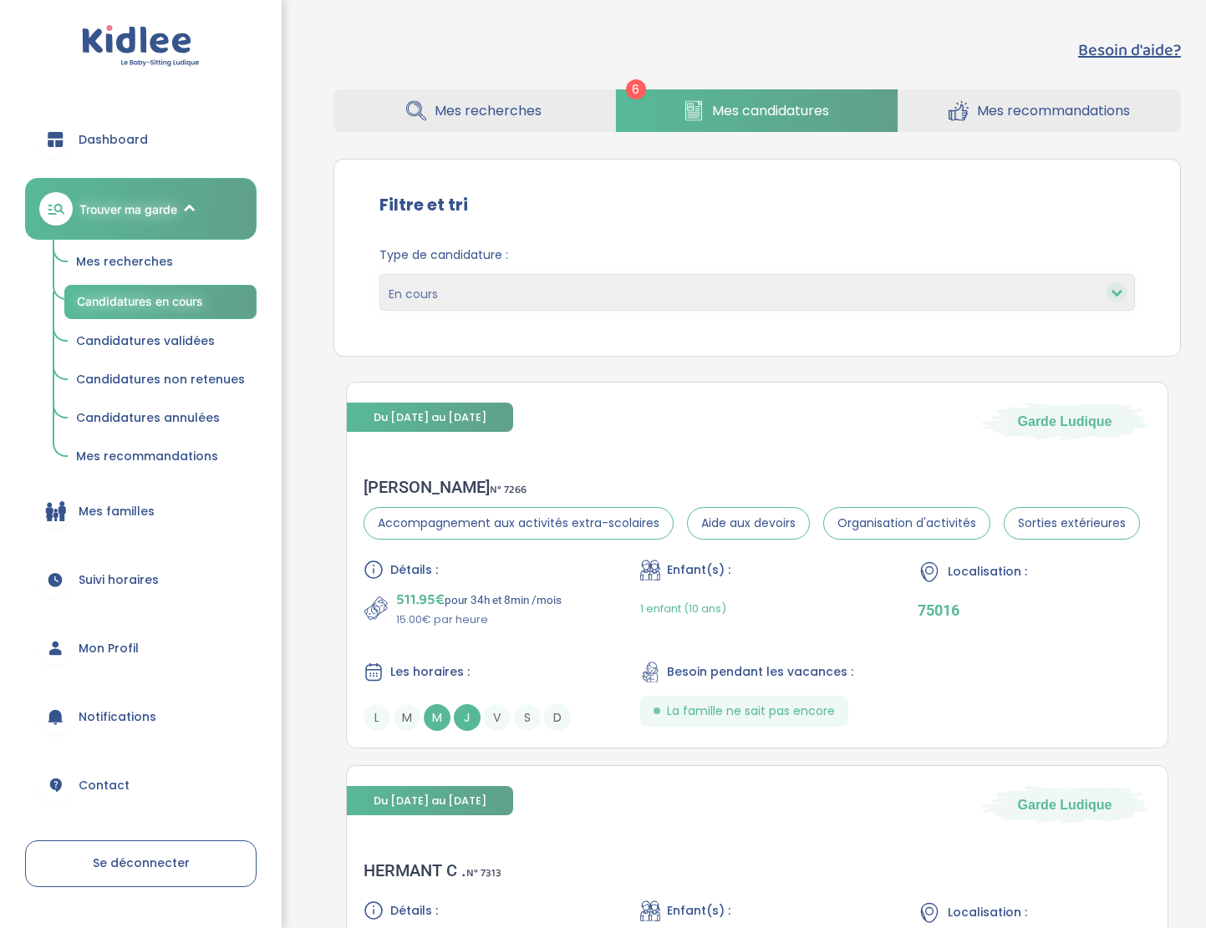
click at [496, 114] on span "Mes recherches" at bounding box center [487, 110] width 107 height 21
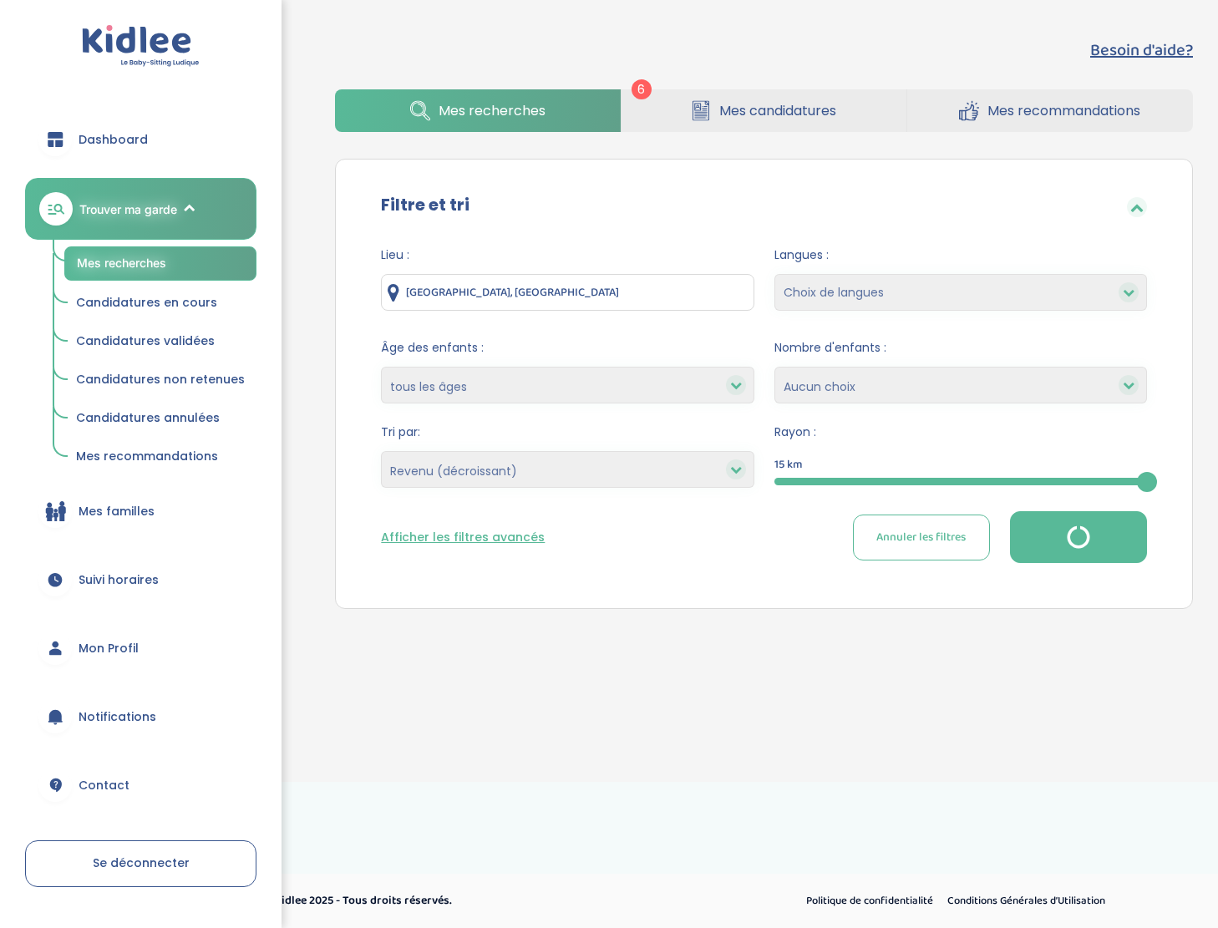
select select "salary_desc"
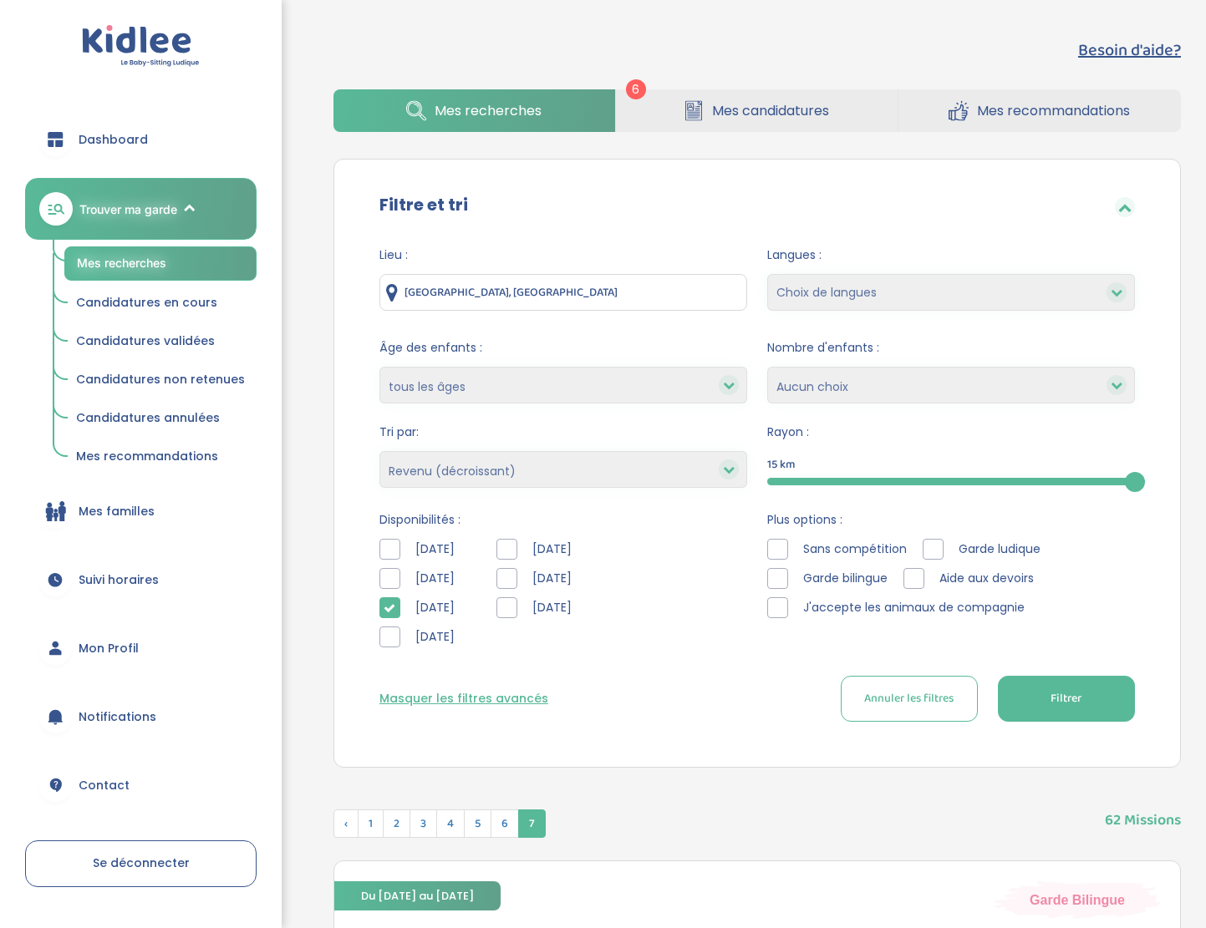
select select "salary_desc"
